Goal: Check status: Check status

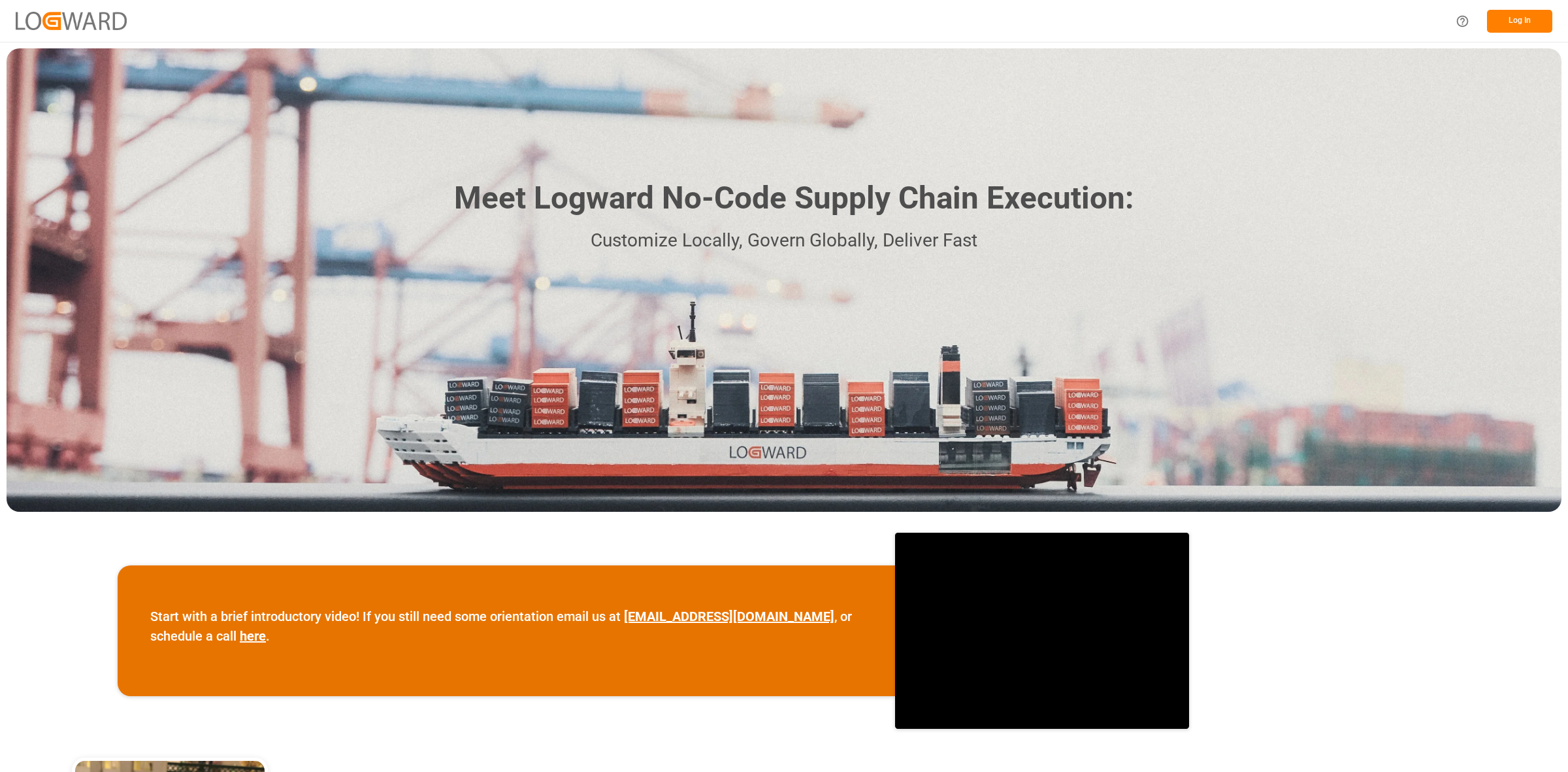
click at [1516, 19] on button "Log In" at bounding box center [1519, 21] width 65 height 23
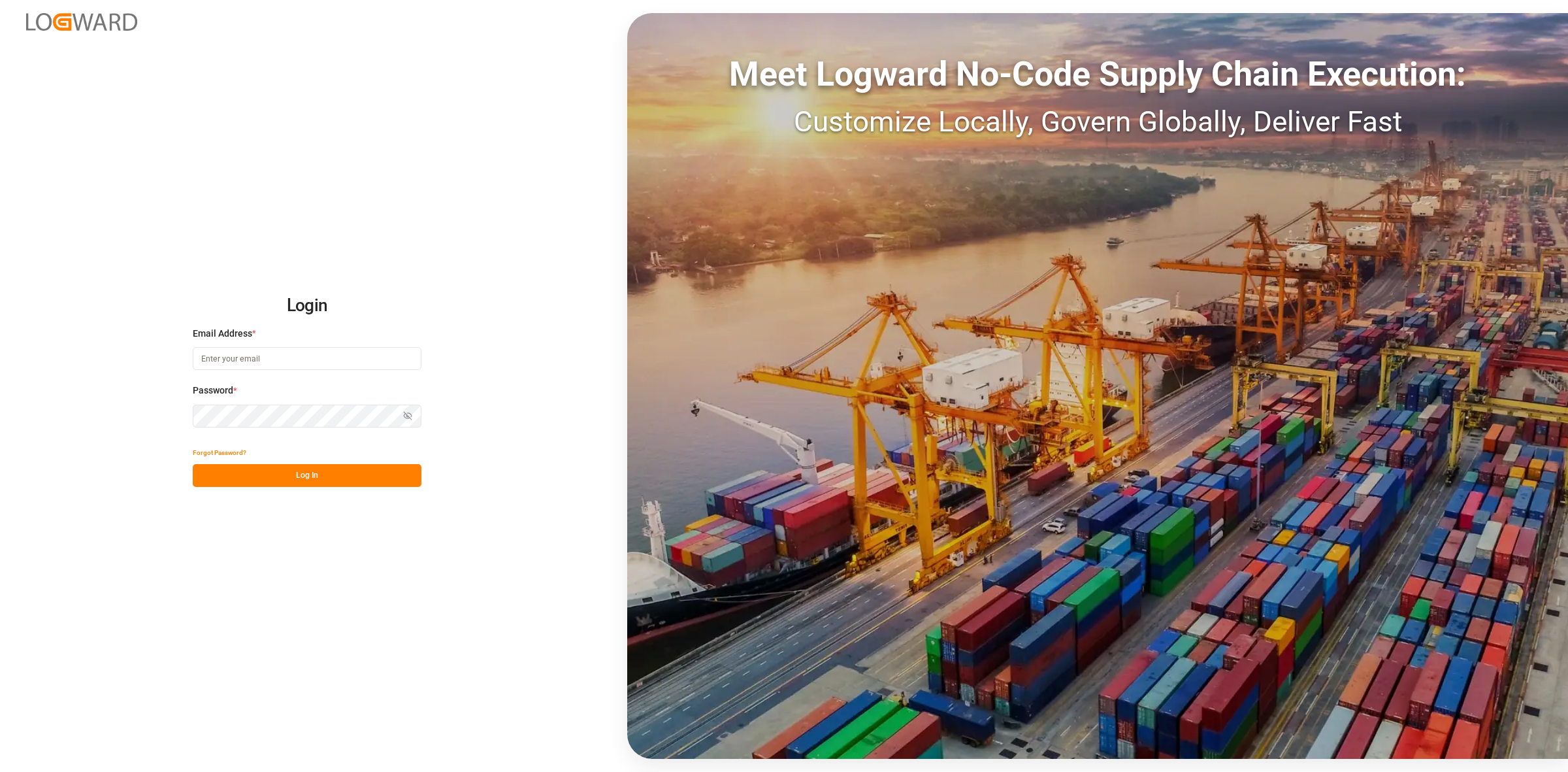
type input "[PERSON_NAME][EMAIL_ADDRESS][DOMAIN_NAME]"
click at [408, 413] on icon "button" at bounding box center [409, 415] width 5 height 4
click at [408, 413] on icon "button" at bounding box center [408, 416] width 8 height 5
click at [405, 418] on icon "button" at bounding box center [408, 415] width 9 height 9
click at [406, 415] on icon "button" at bounding box center [408, 415] width 9 height 9
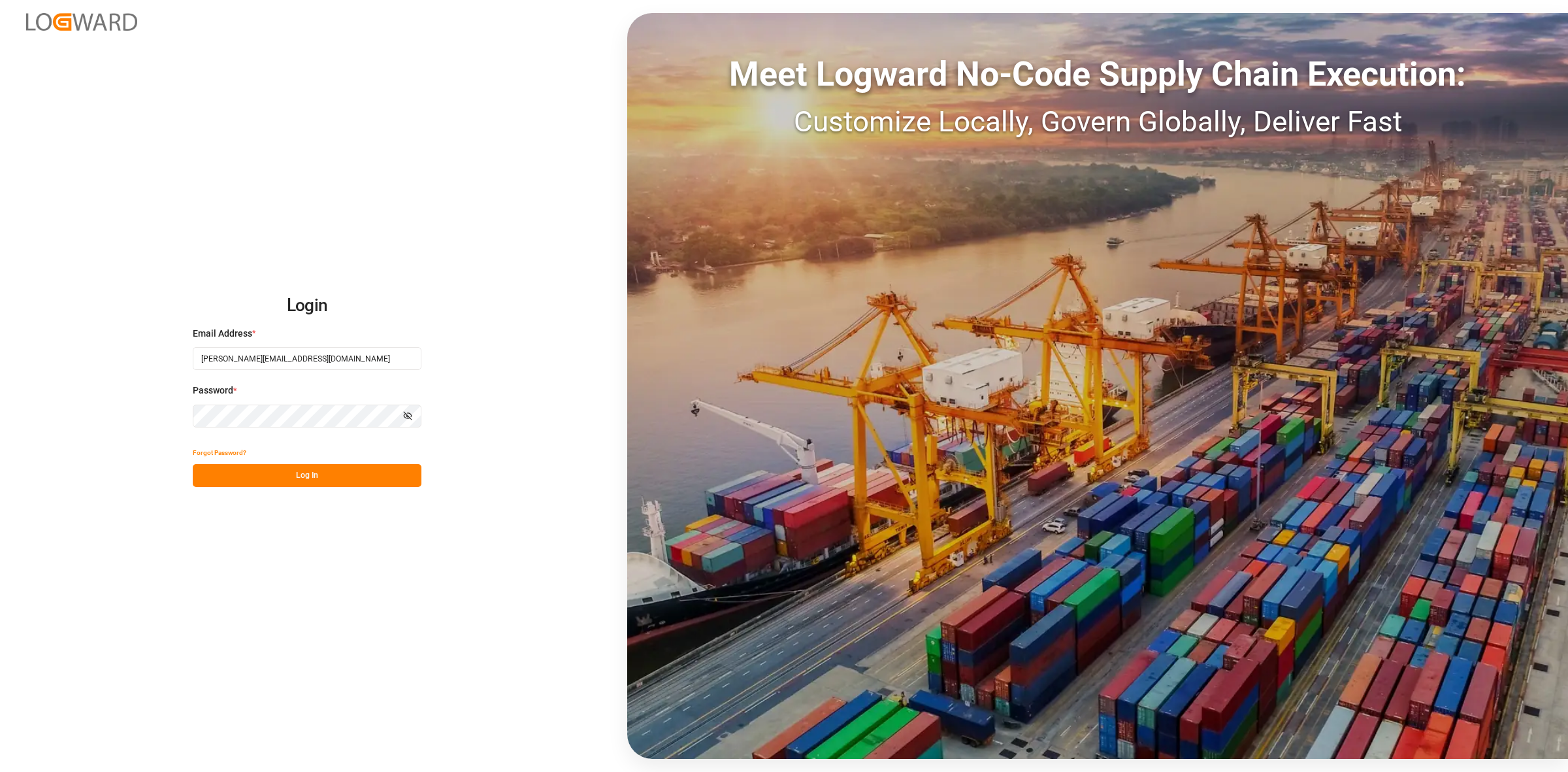
click at [348, 475] on button "Log In" at bounding box center [307, 475] width 229 height 23
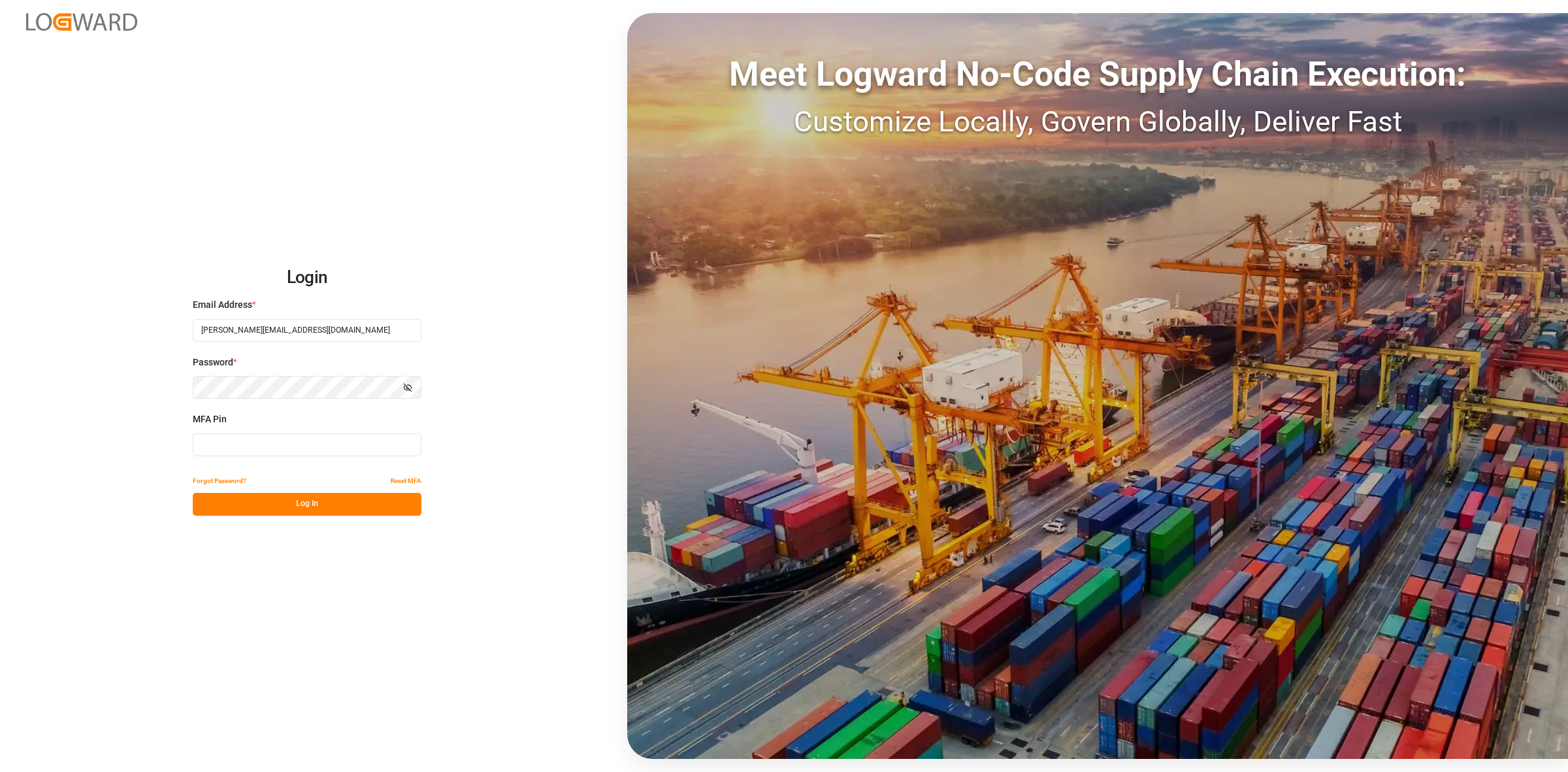
click at [220, 443] on input at bounding box center [307, 445] width 229 height 23
type input "014320"
click at [289, 514] on button "Log In" at bounding box center [307, 504] width 229 height 23
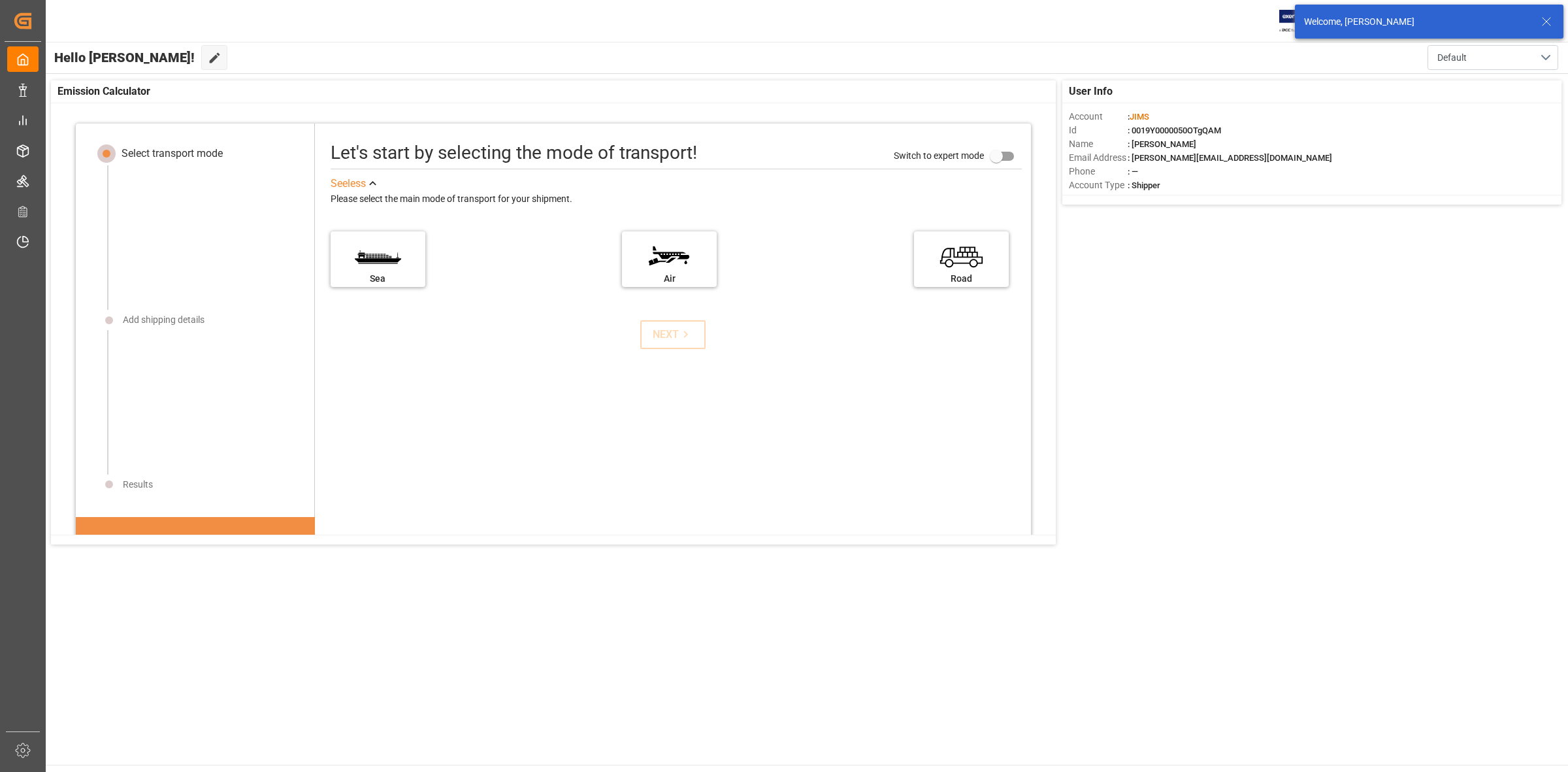
click at [1212, 407] on div "User Info Account : [PERSON_NAME] : 0019Y0000050OTgQAM Name : [PERSON_NAME] Ema…" at bounding box center [806, 313] width 1524 height 477
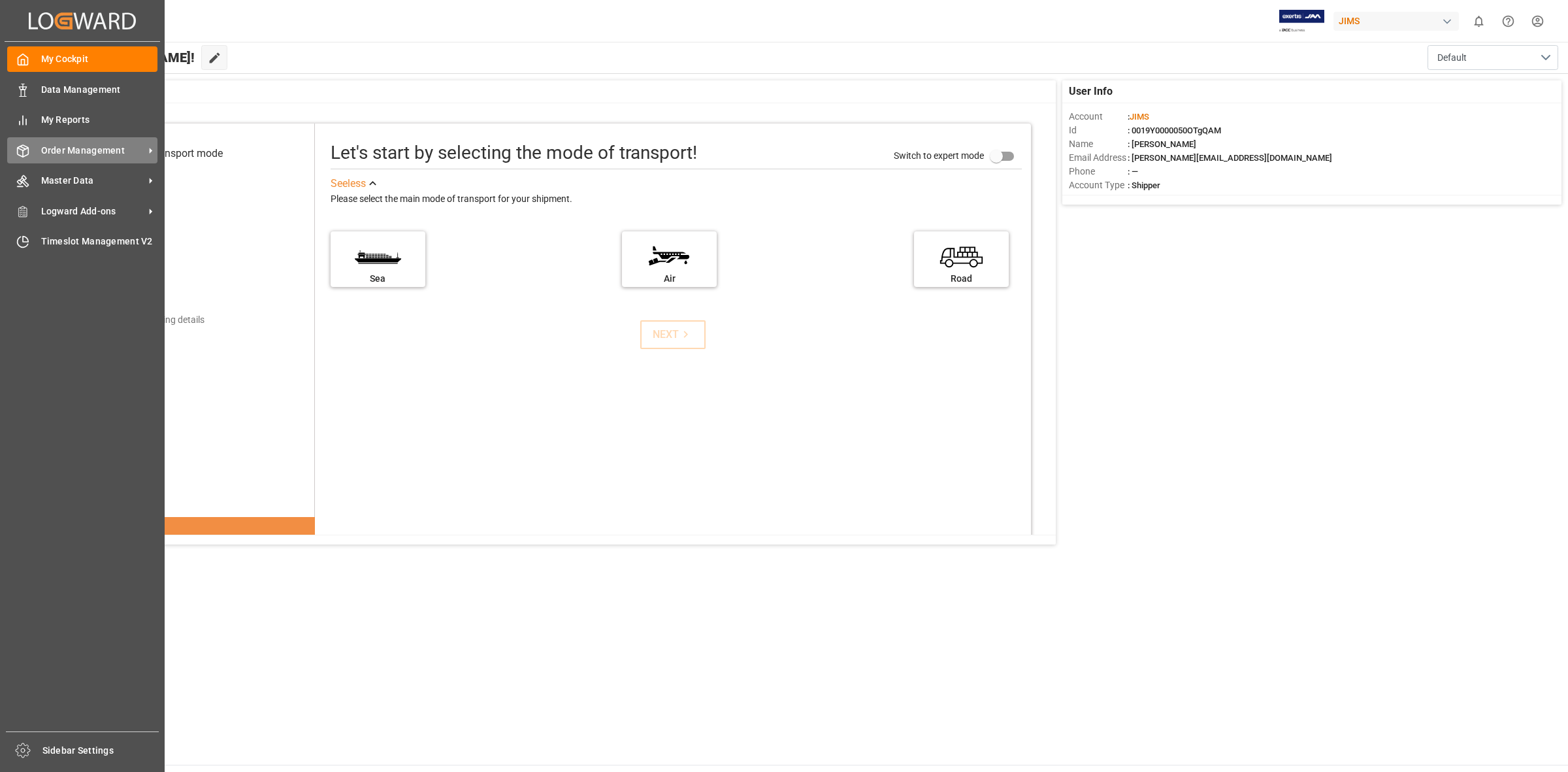
drag, startPoint x: 54, startPoint y: 143, endPoint x: 113, endPoint y: 143, distance: 59.0
click at [54, 143] on span "Order Management" at bounding box center [93, 150] width 103 height 14
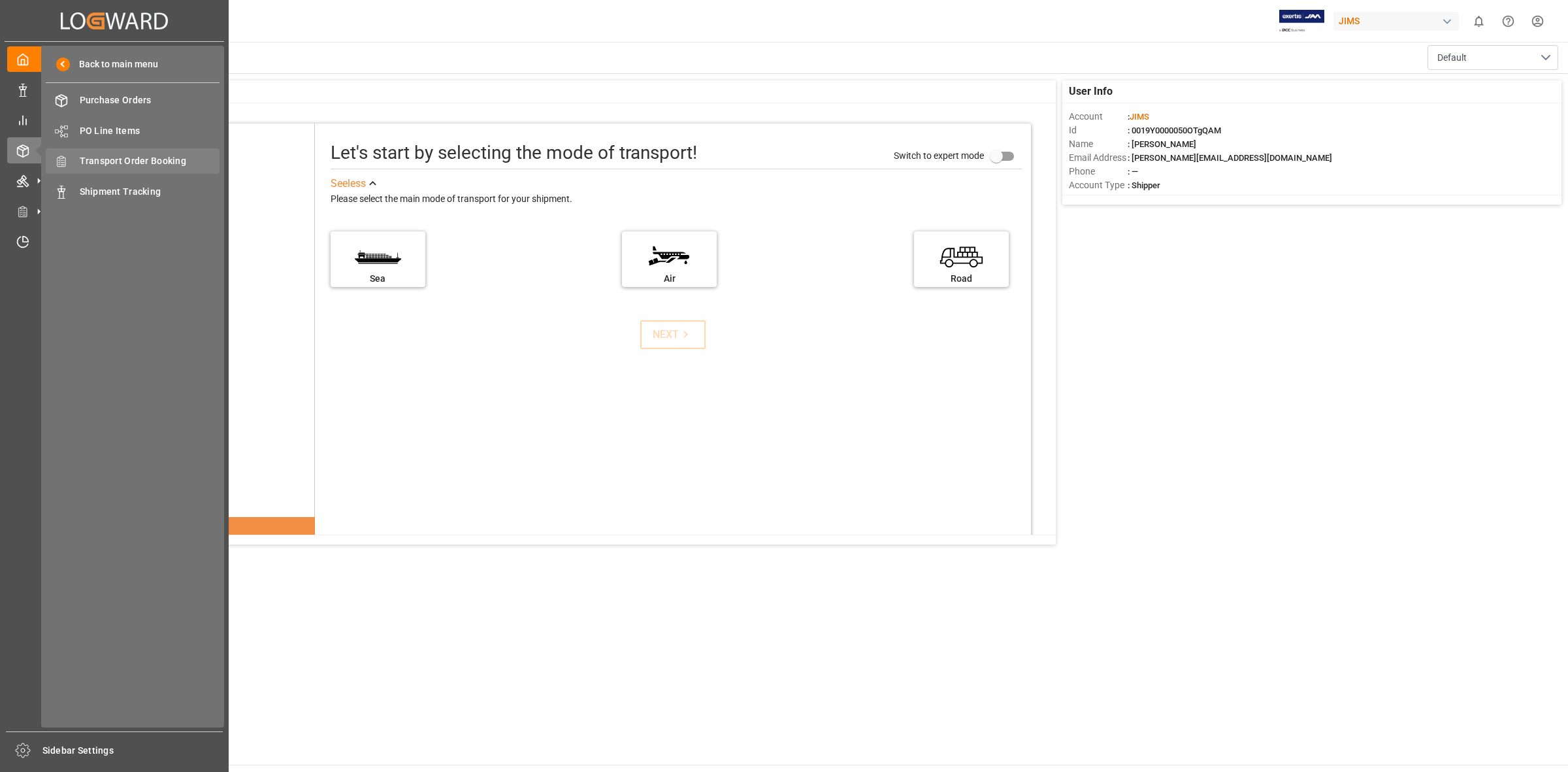
click at [151, 164] on span "Transport Order Booking" at bounding box center [150, 160] width 140 height 14
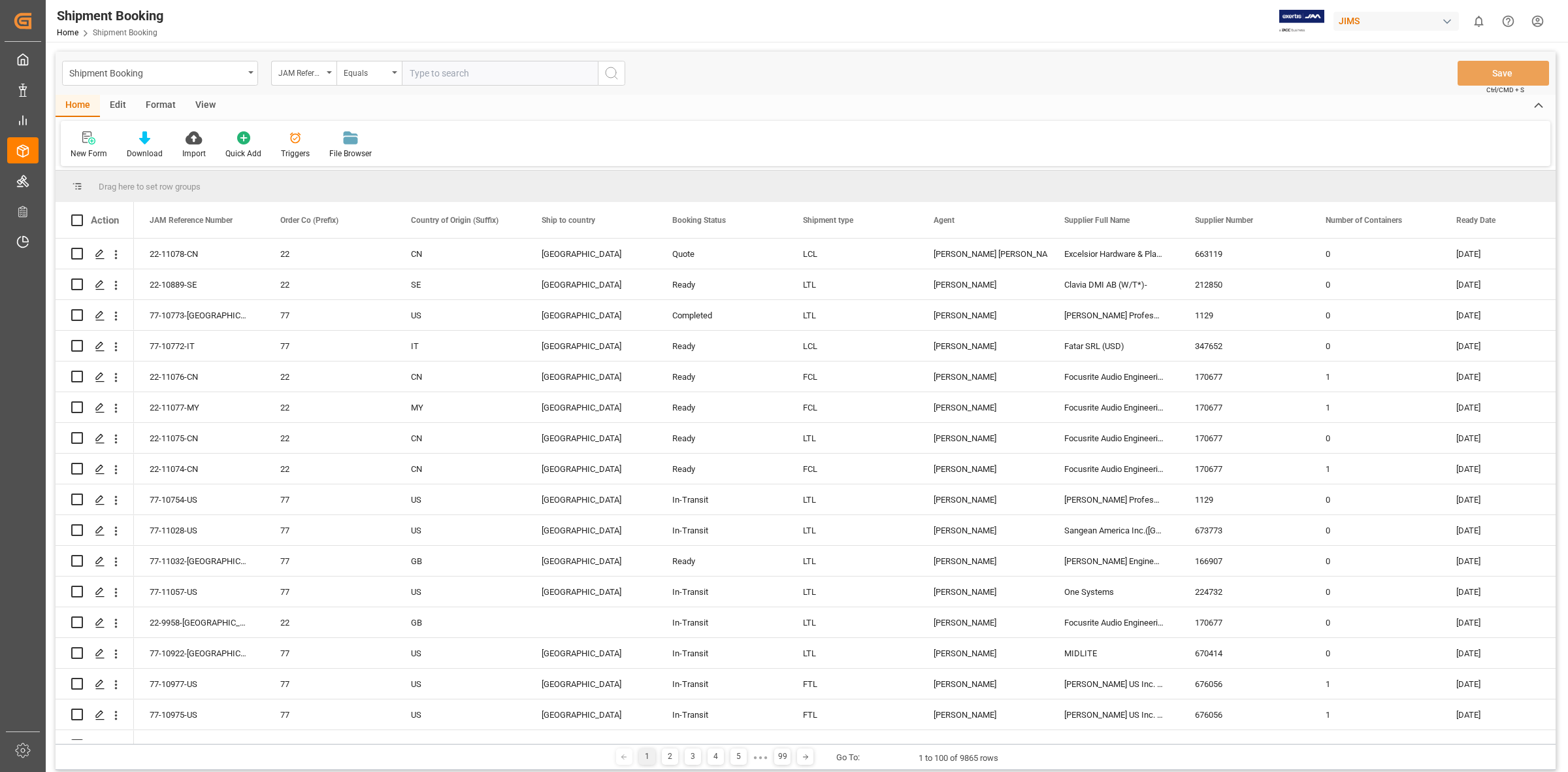
click at [410, 69] on input "text" at bounding box center [499, 73] width 196 height 25
type input "77-9811-[GEOGRAPHIC_DATA]"
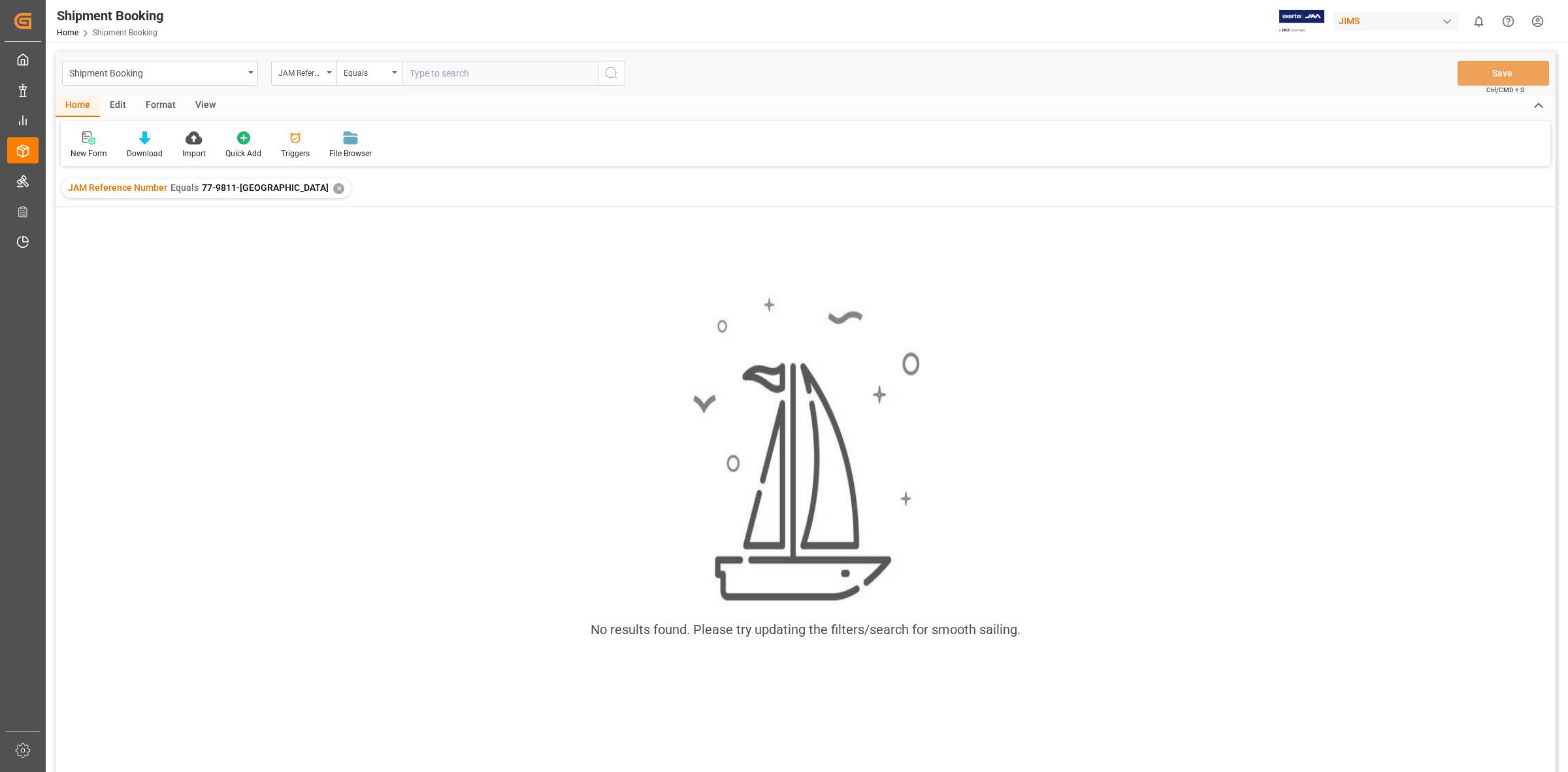
click at [408, 69] on input "text" at bounding box center [499, 73] width 196 height 25
type input "77-9811-DE"
click at [254, 193] on div "JAM Reference Number Equals 77-9811-US ✕" at bounding box center [205, 188] width 289 height 19
click at [333, 188] on div "✕" at bounding box center [339, 189] width 11 height 11
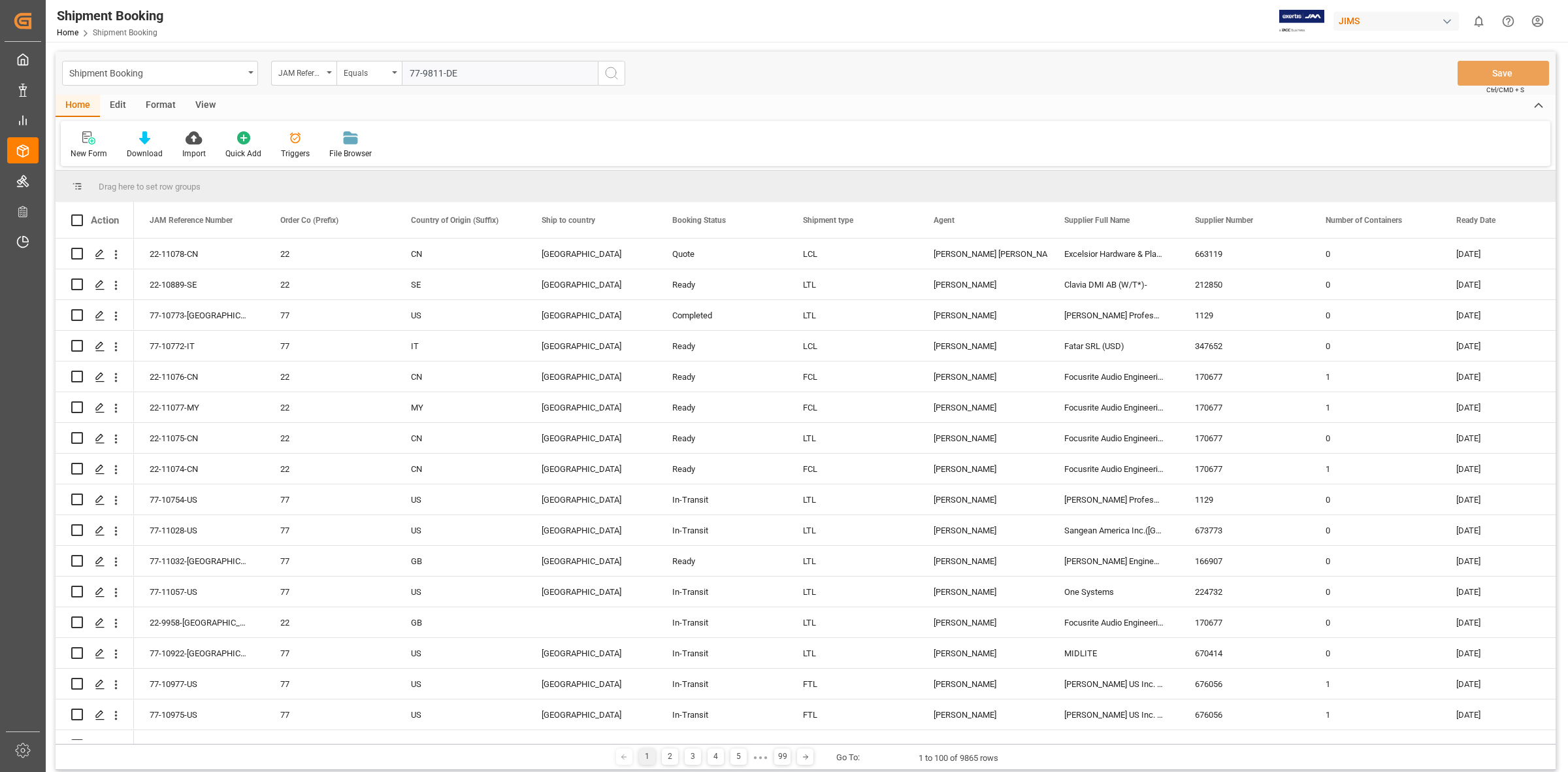
click at [612, 73] on icon "search button" at bounding box center [611, 73] width 15 height 15
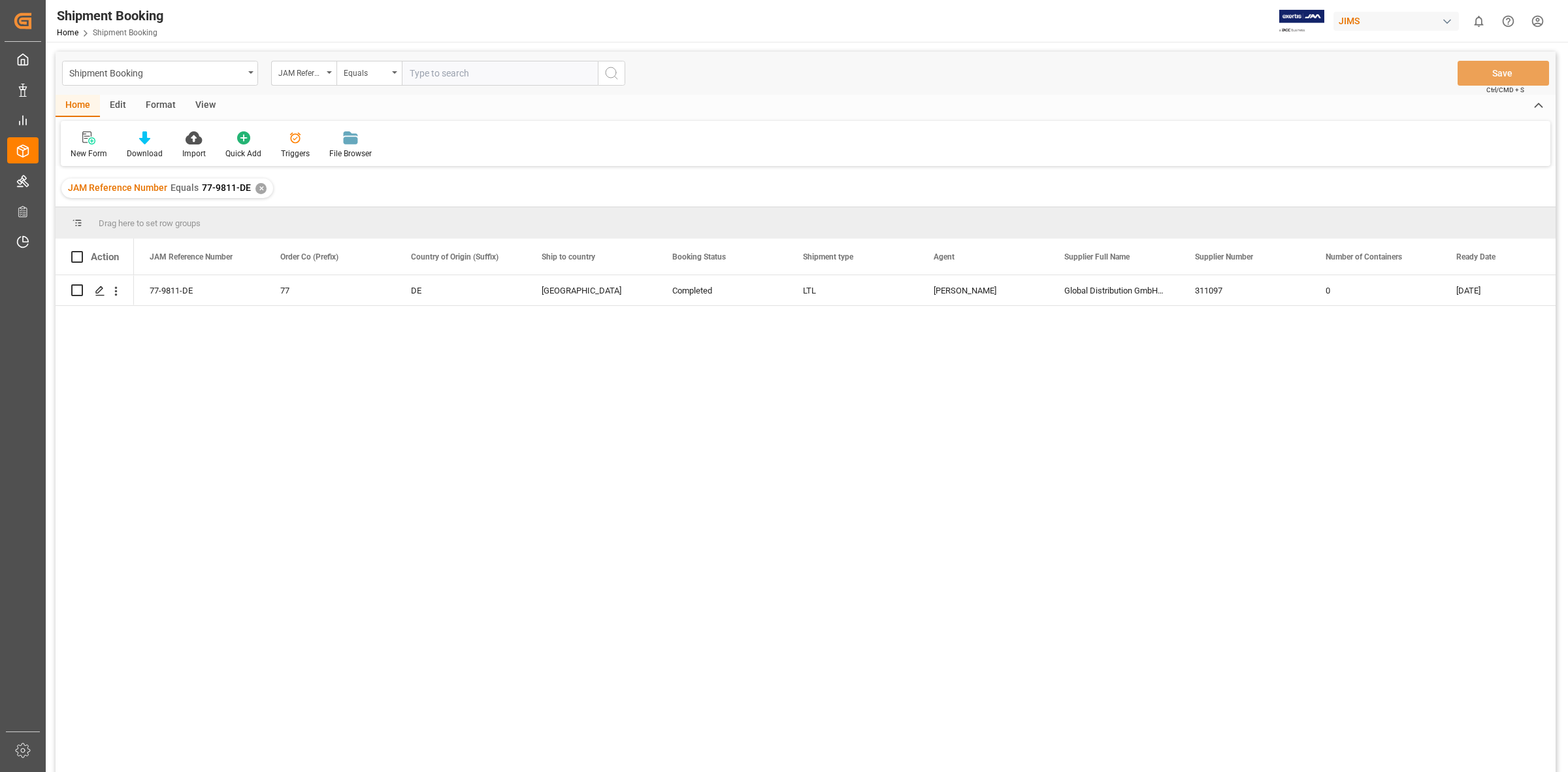
click at [278, 374] on div "77-9811-DE 77 DE Canada Completed LTL JangGyu [PERSON_NAME] Global Distribution…" at bounding box center [844, 528] width 1421 height 505
click at [97, 288] on icon "Press SPACE to select this row." at bounding box center [100, 290] width 10 height 10
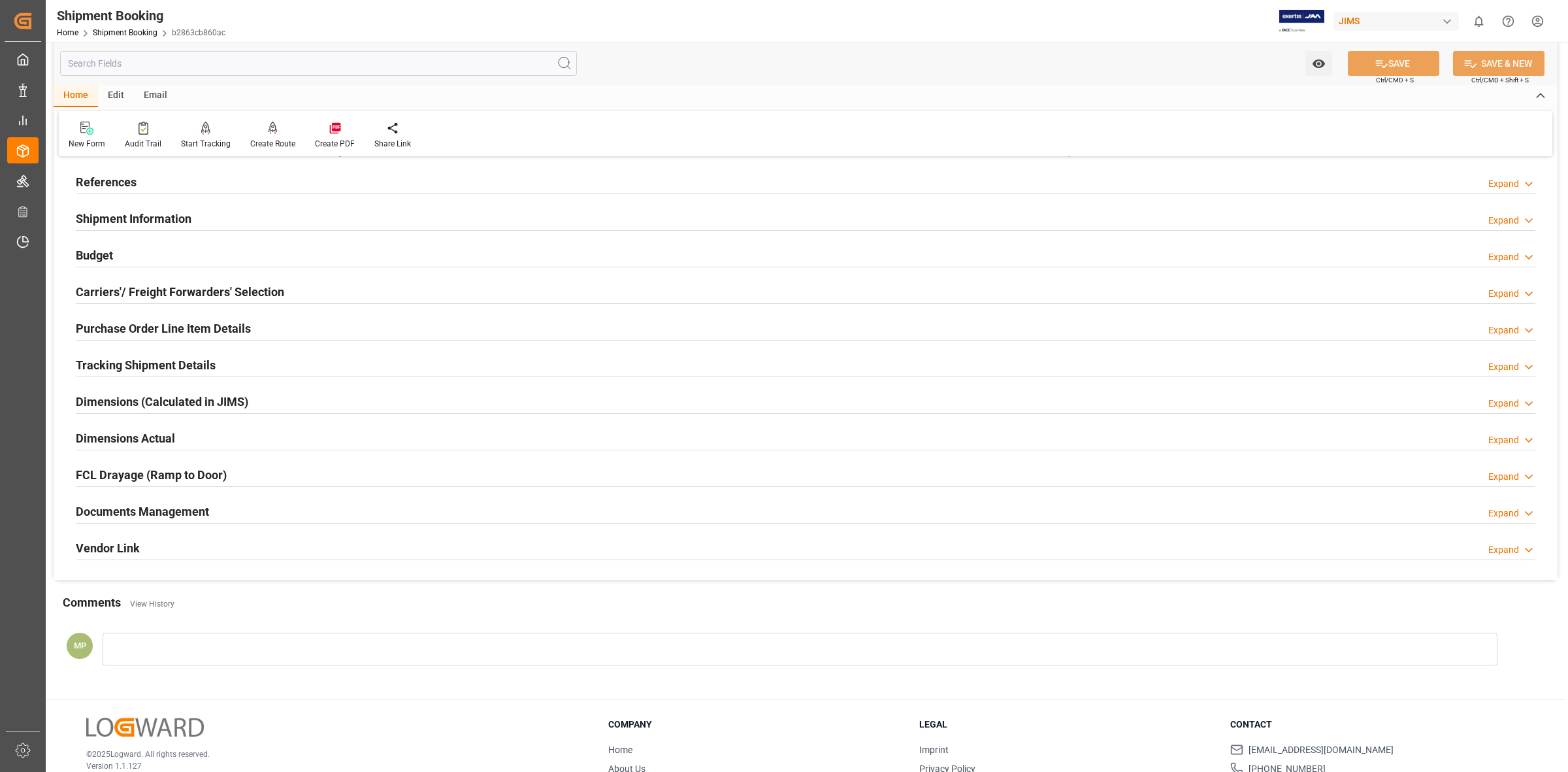
scroll to position [141, 0]
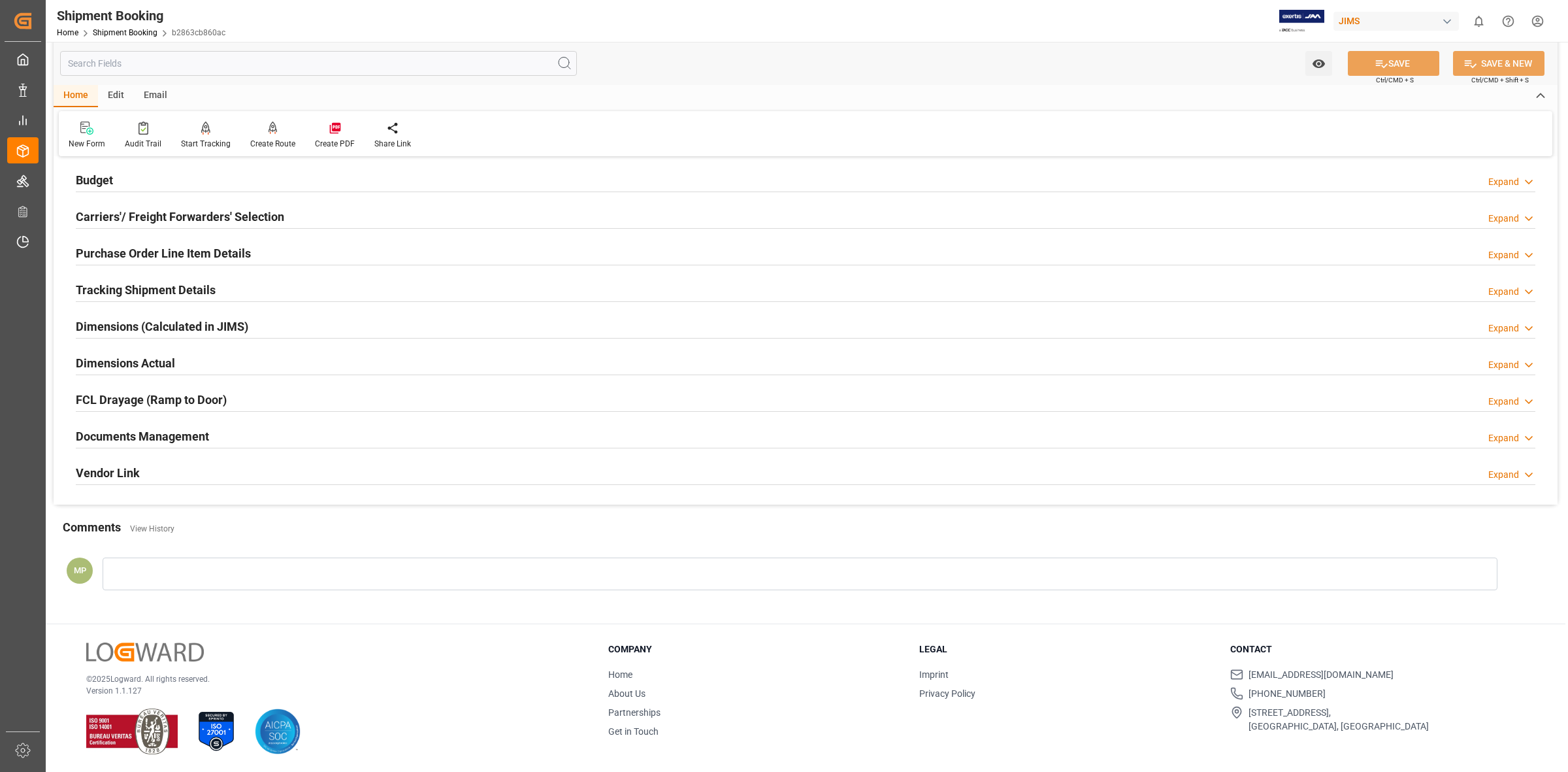
drag, startPoint x: 195, startPoint y: 434, endPoint x: 746, endPoint y: 442, distance: 551.1
click at [208, 434] on h2 "Documents Management" at bounding box center [142, 437] width 133 height 18
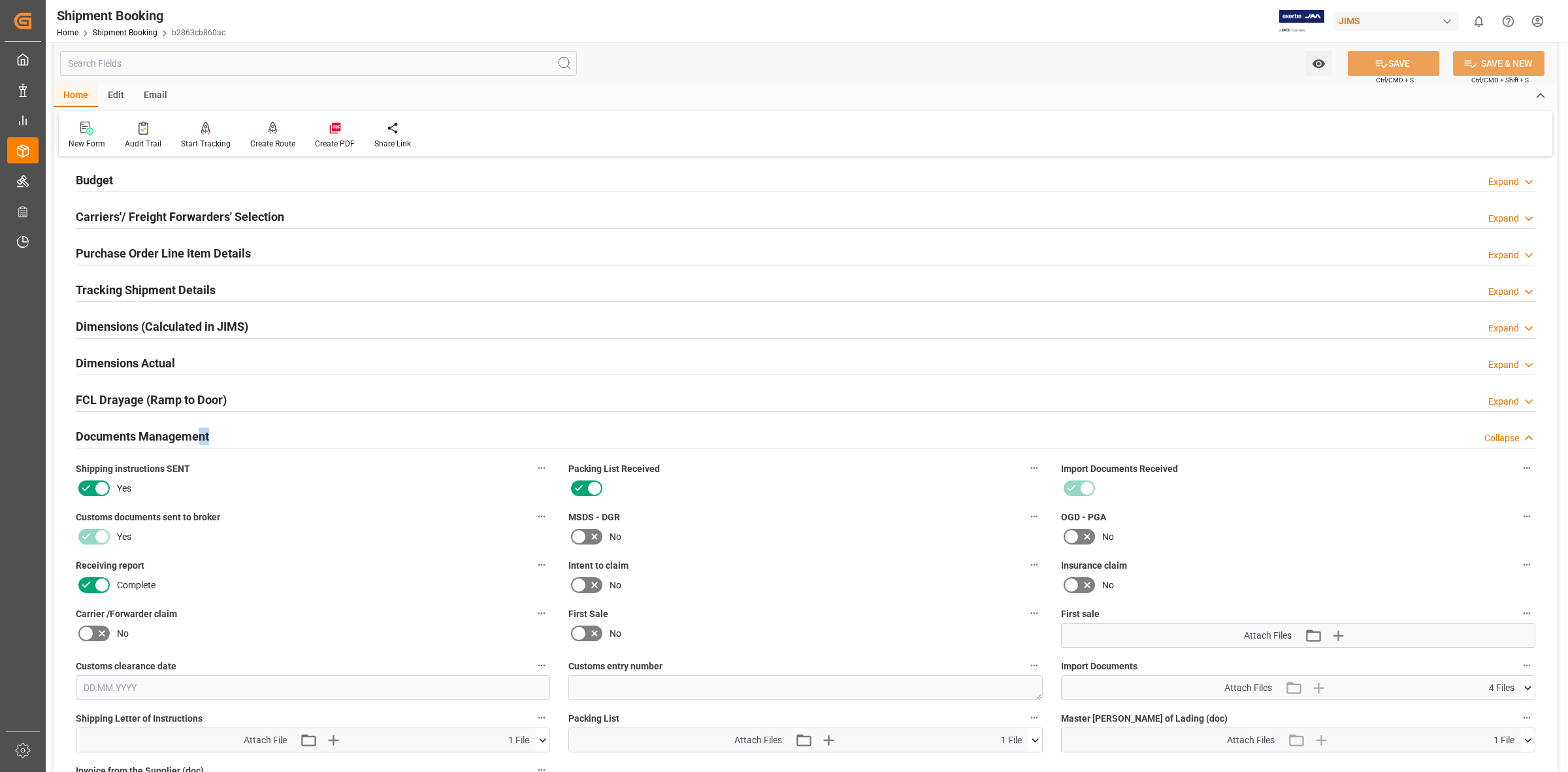
scroll to position [468, 0]
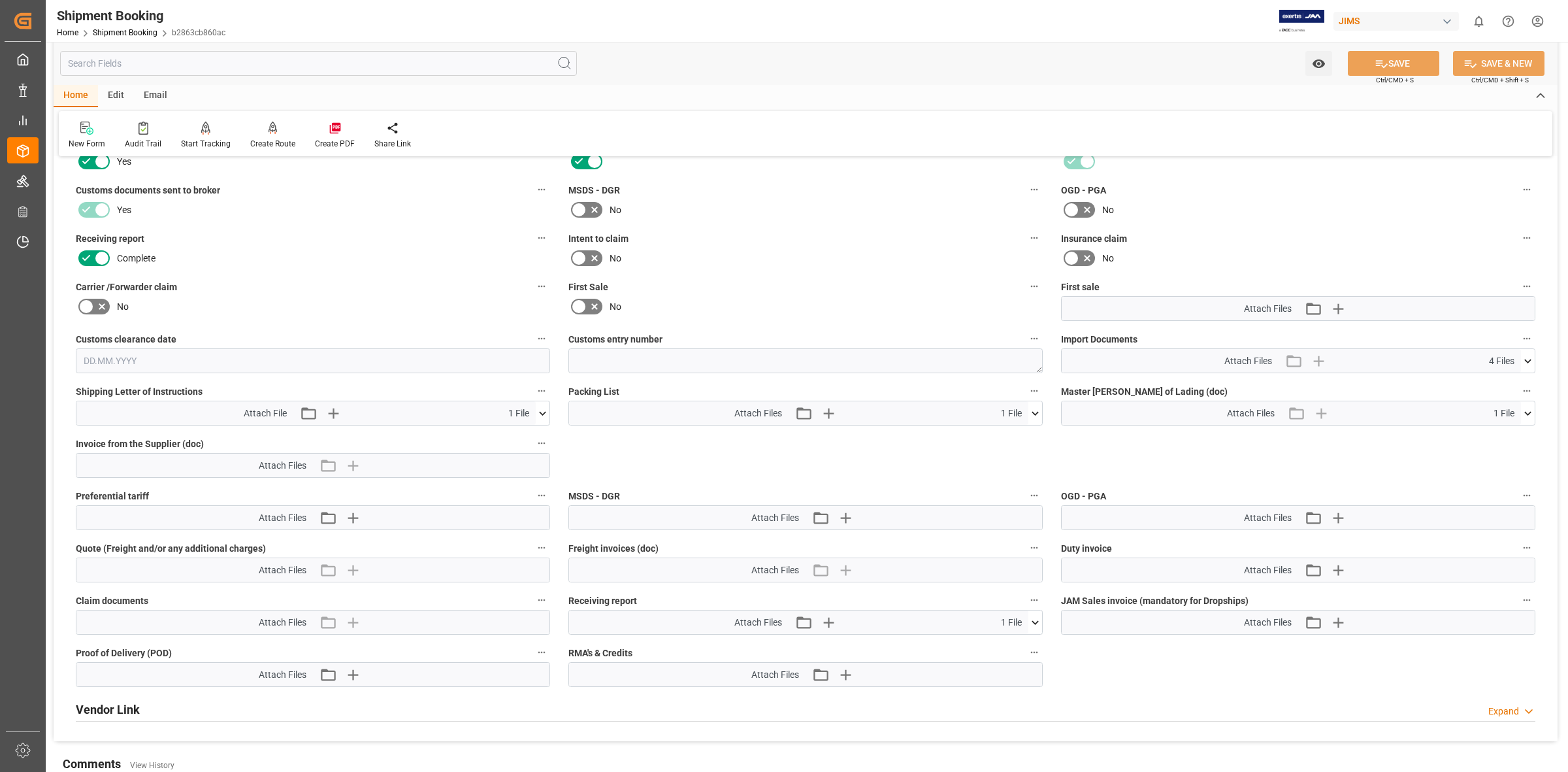
click at [1523, 357] on icon at bounding box center [1527, 361] width 14 height 14
click at [1096, 381] on div "3025306887.pdf" at bounding box center [1297, 385] width 458 height 14
click at [1520, 381] on icon at bounding box center [1520, 385] width 12 height 9
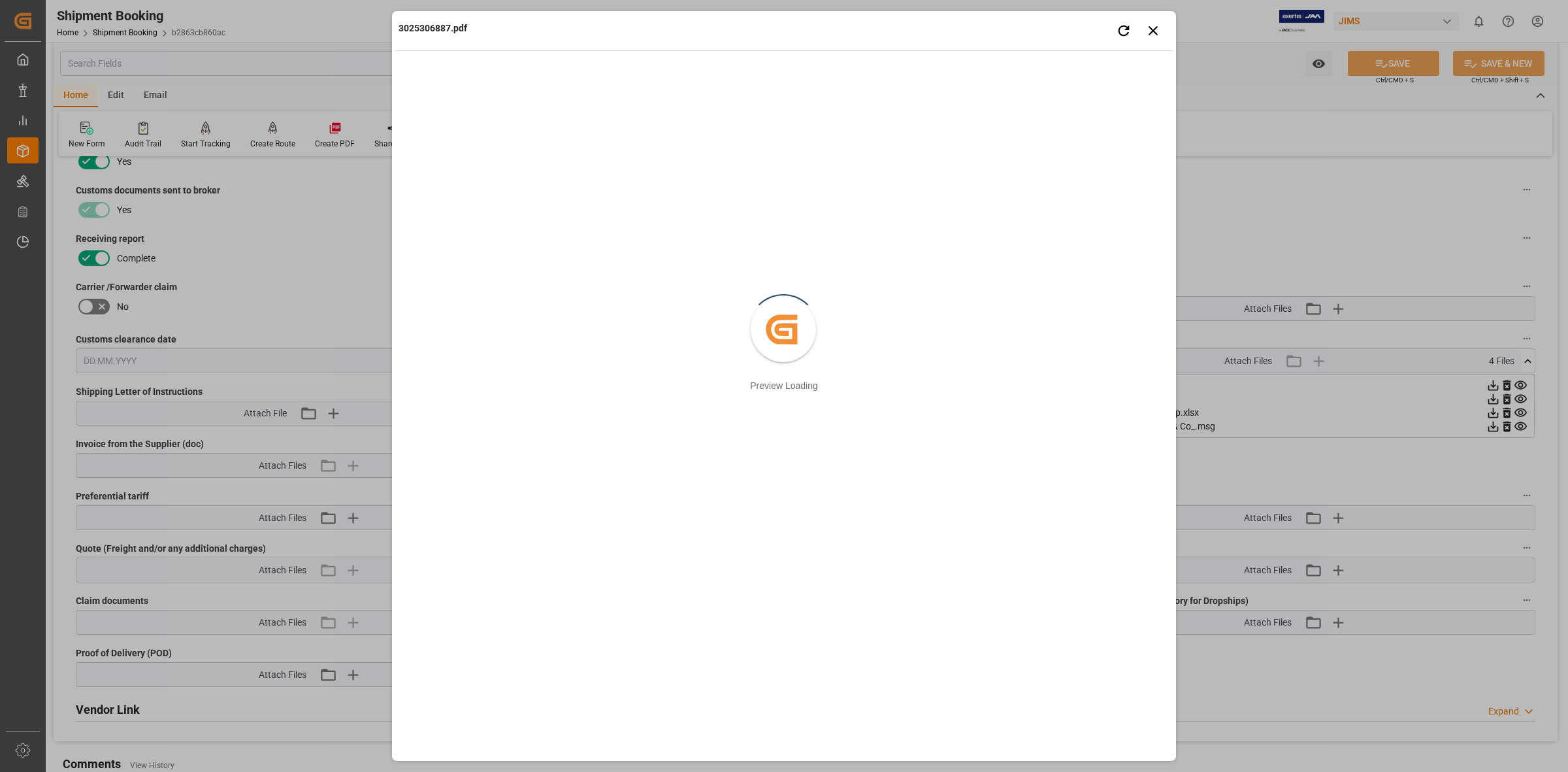
click at [1485, 384] on div "3025306887.pdf Retry Close preview Created by potrace 1.15, written by [PERSON_…" at bounding box center [784, 386] width 1568 height 772
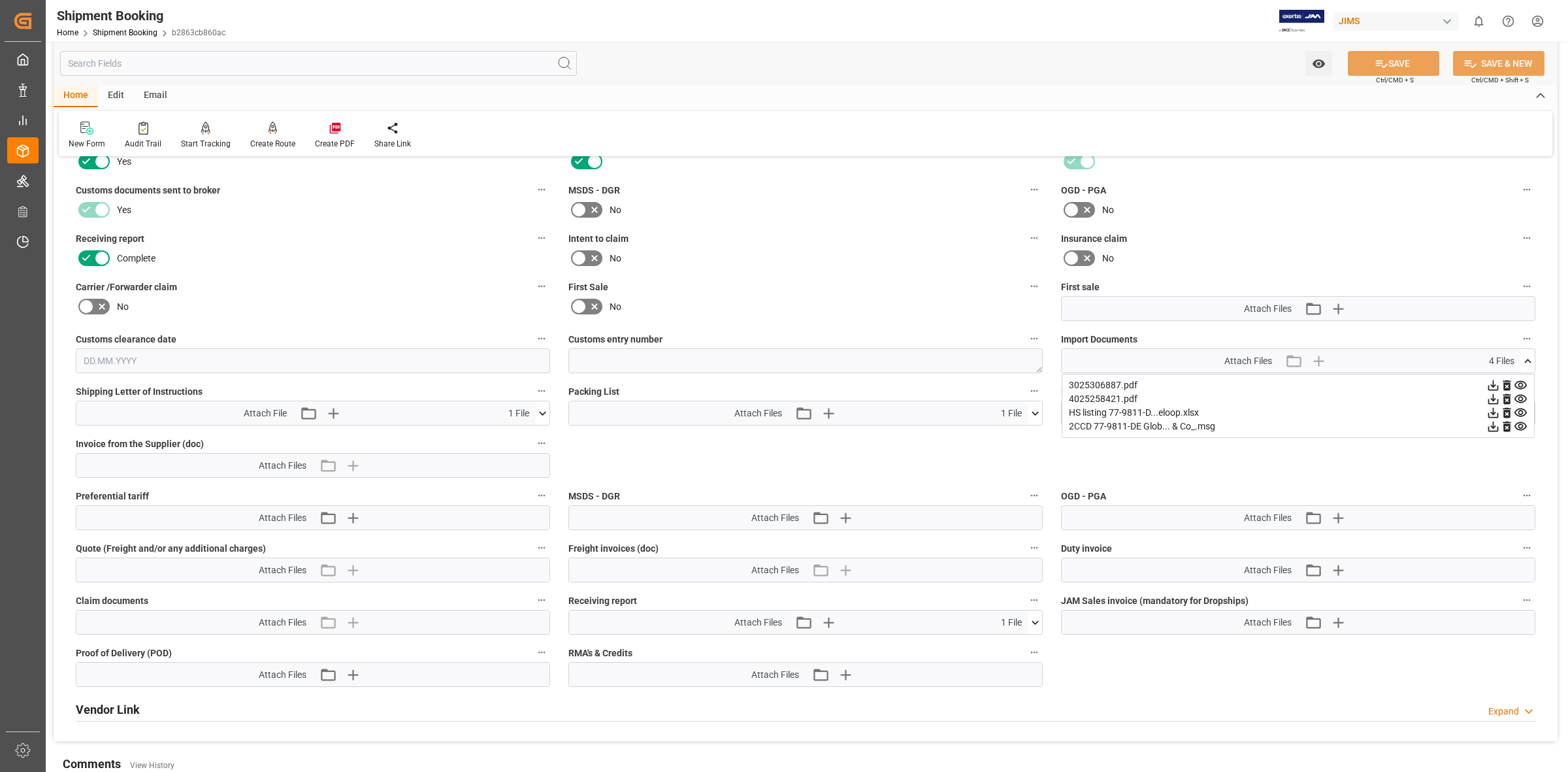
click at [1495, 386] on icon at bounding box center [1492, 385] width 14 height 14
